Goal: Find specific page/section: Find specific page/section

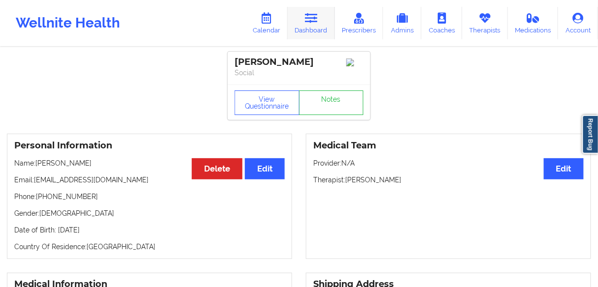
click at [303, 26] on link "Dashboard" at bounding box center [311, 23] width 47 height 32
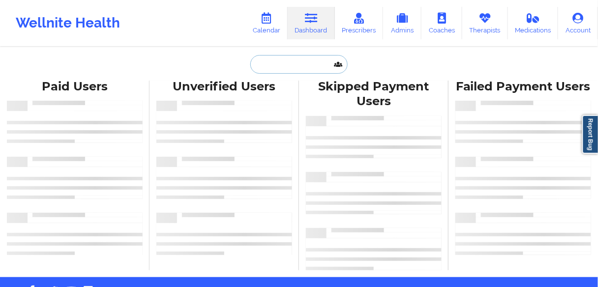
click at [289, 62] on input "text" at bounding box center [298, 64] width 97 height 19
paste input "[PERSON_NAME]"
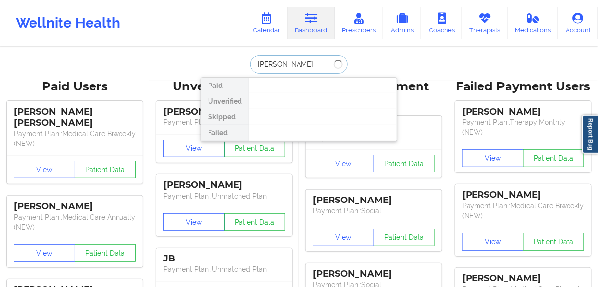
type input "[PERSON_NAME]"
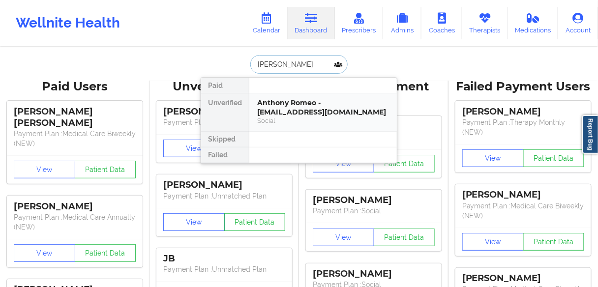
click at [297, 108] on div "Anthony Romeo - [EMAIL_ADDRESS][DOMAIN_NAME]" at bounding box center [323, 107] width 132 height 18
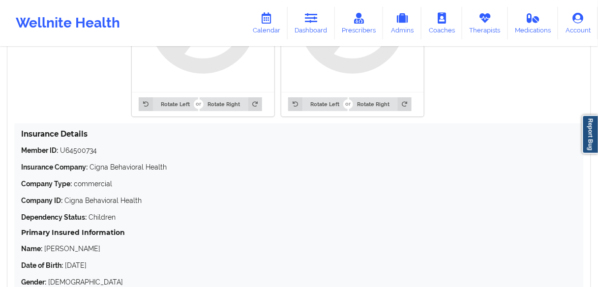
scroll to position [869, 0]
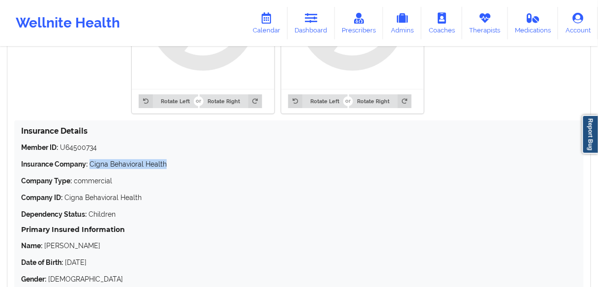
drag, startPoint x: 179, startPoint y: 153, endPoint x: 91, endPoint y: 153, distance: 88.1
click at [91, 159] on p "Insurance Company: Cigna Behavioral Health" at bounding box center [299, 164] width 556 height 10
copy p "Cigna Behavioral Health"
